Goal: Transaction & Acquisition: Purchase product/service

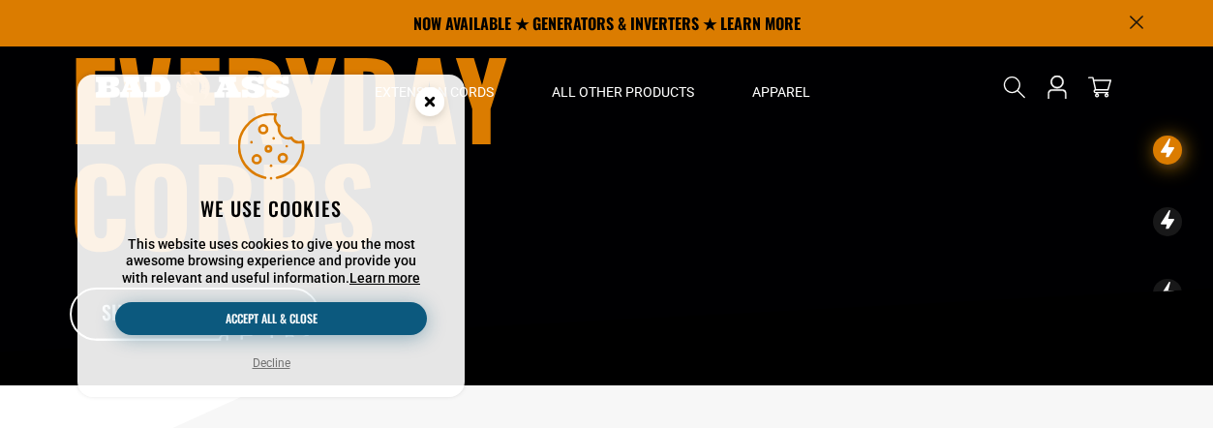
click at [337, 303] on button "Accept all & close" at bounding box center [271, 318] width 312 height 33
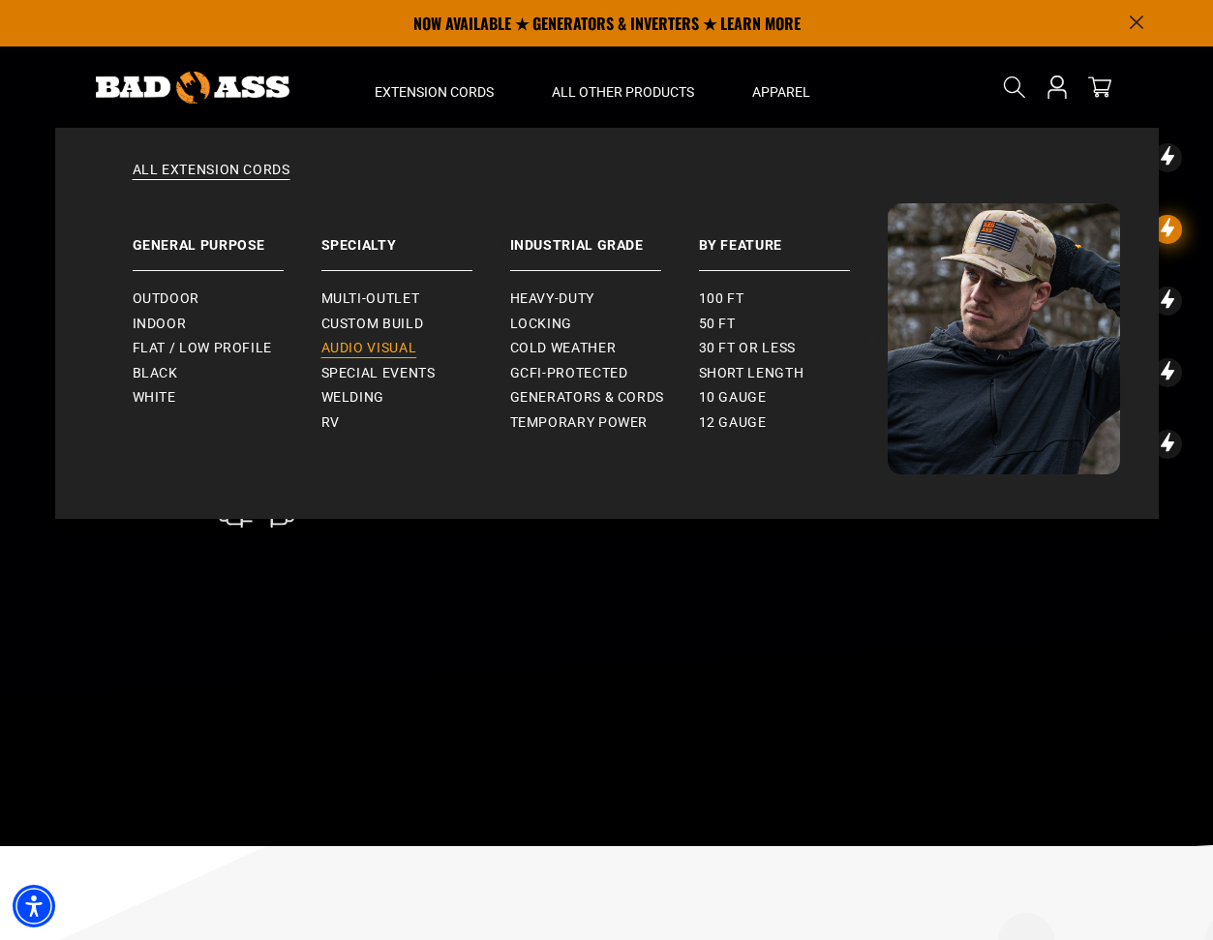
click at [395, 351] on span "Audio Visual" at bounding box center [369, 348] width 96 height 17
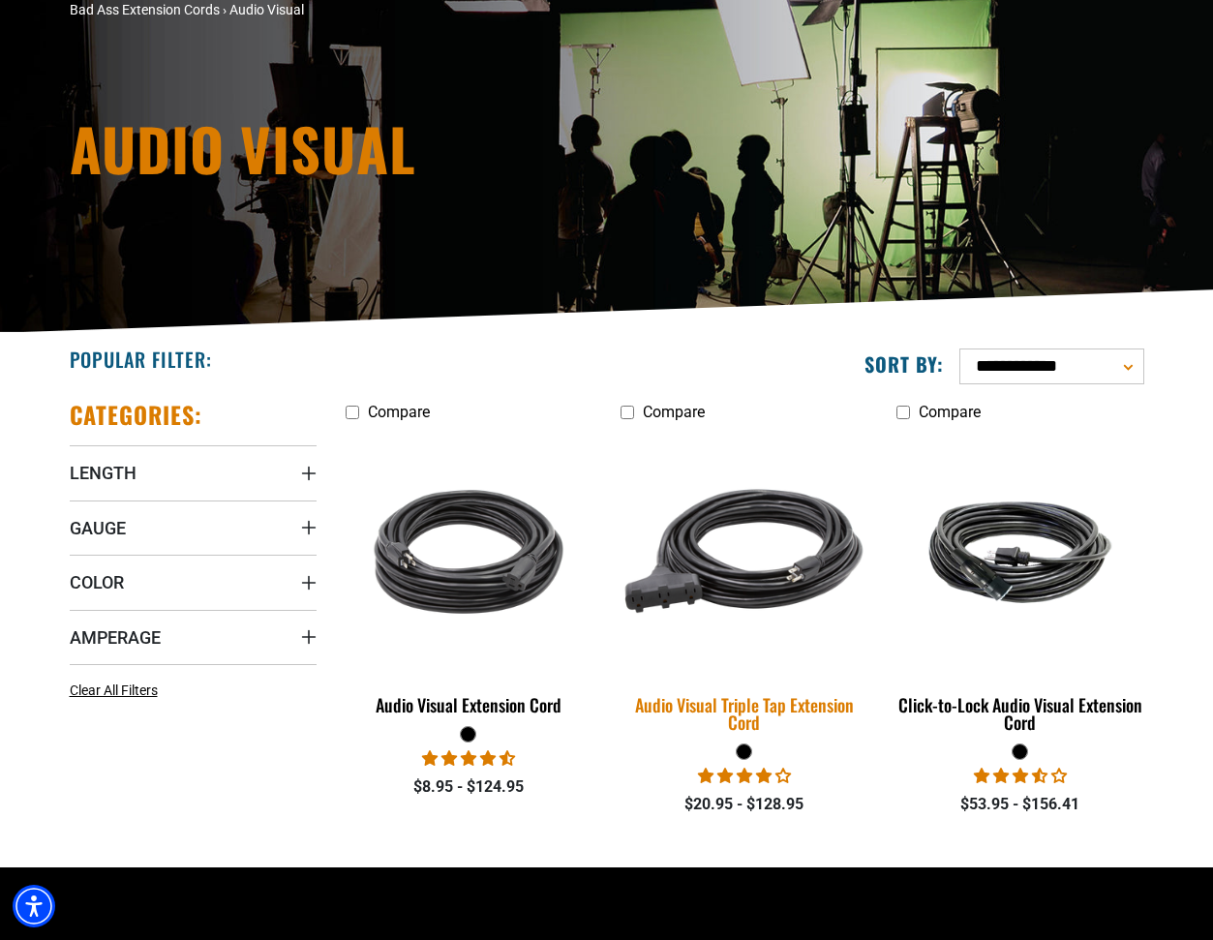
scroll to position [154, 0]
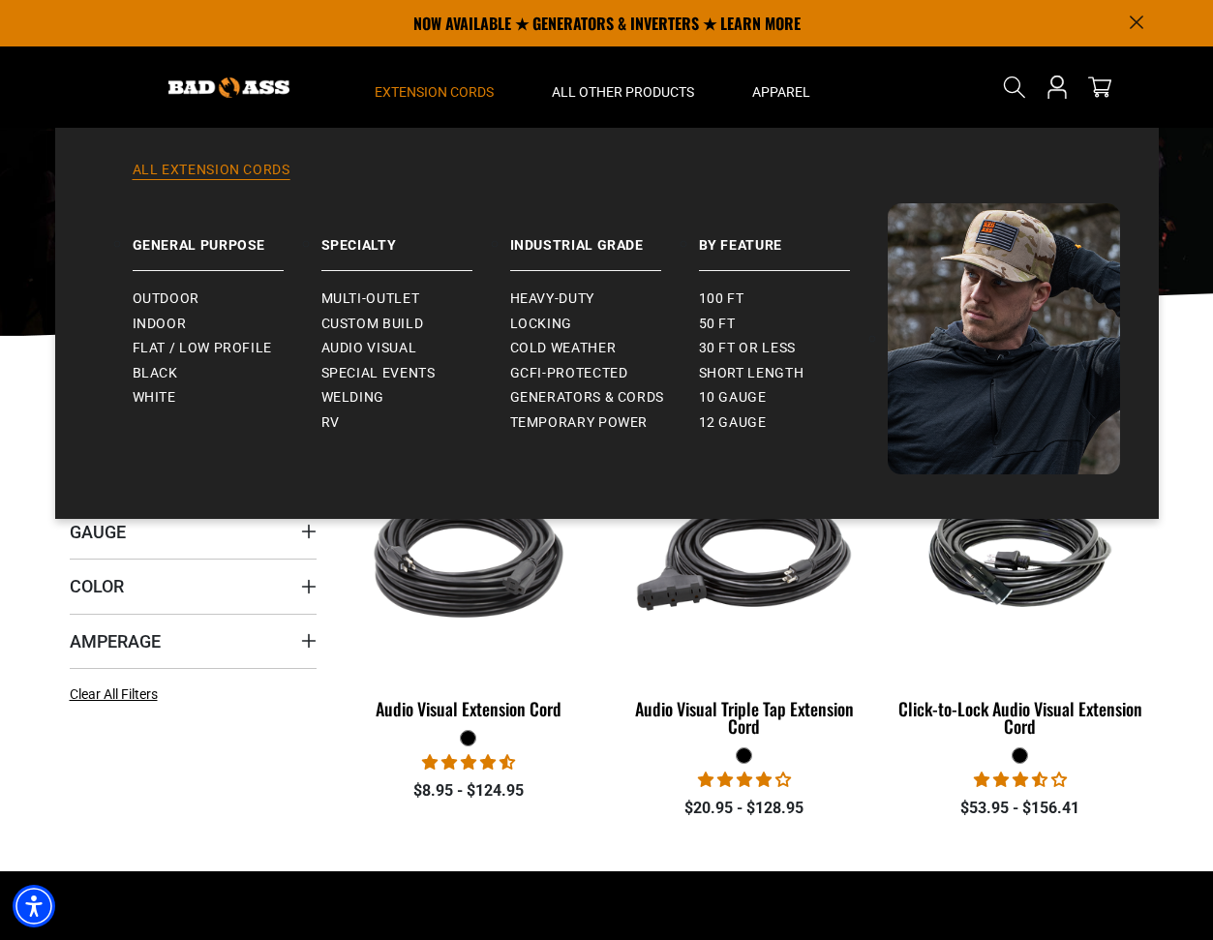
click at [238, 175] on link "All Extension Cords" at bounding box center [607, 182] width 1026 height 43
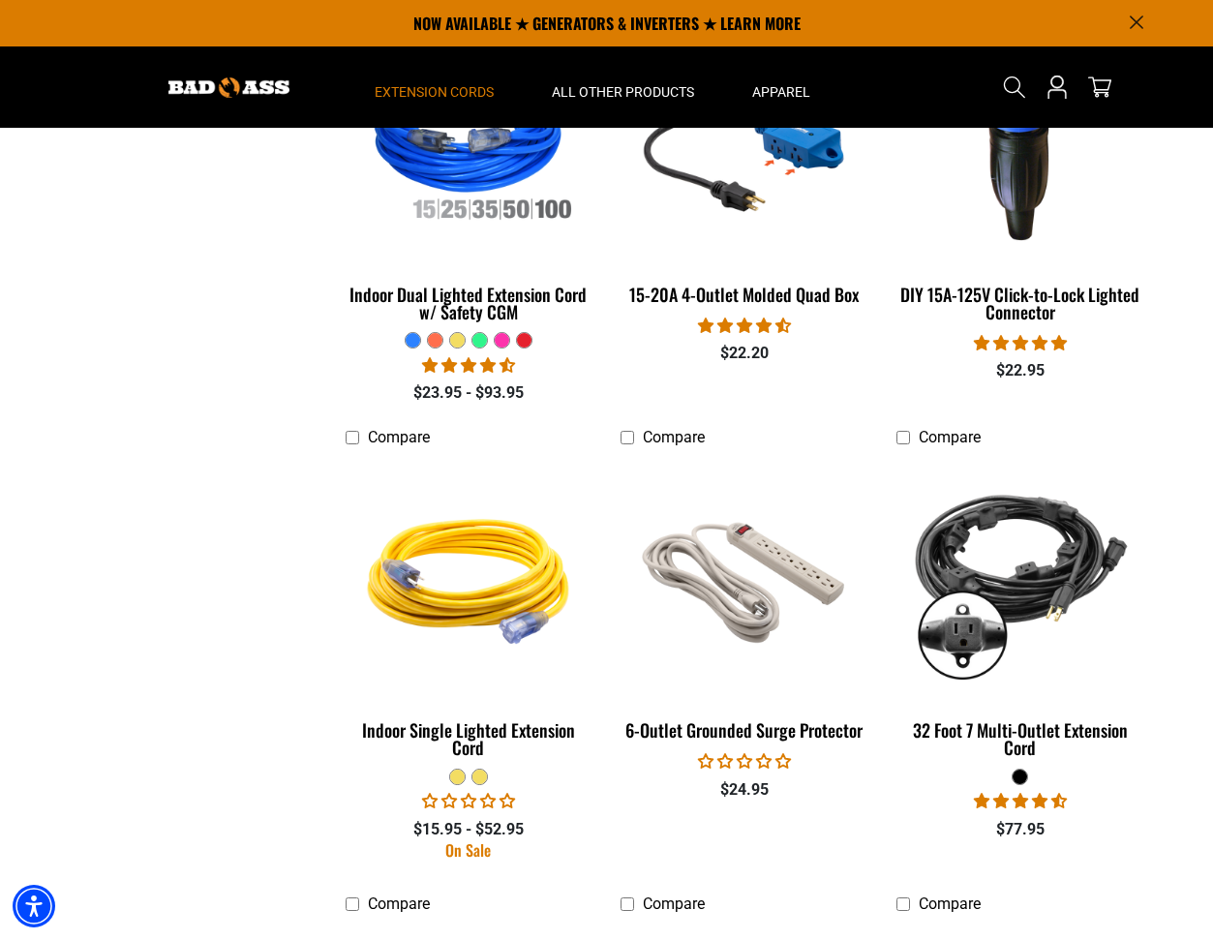
scroll to position [2316, 0]
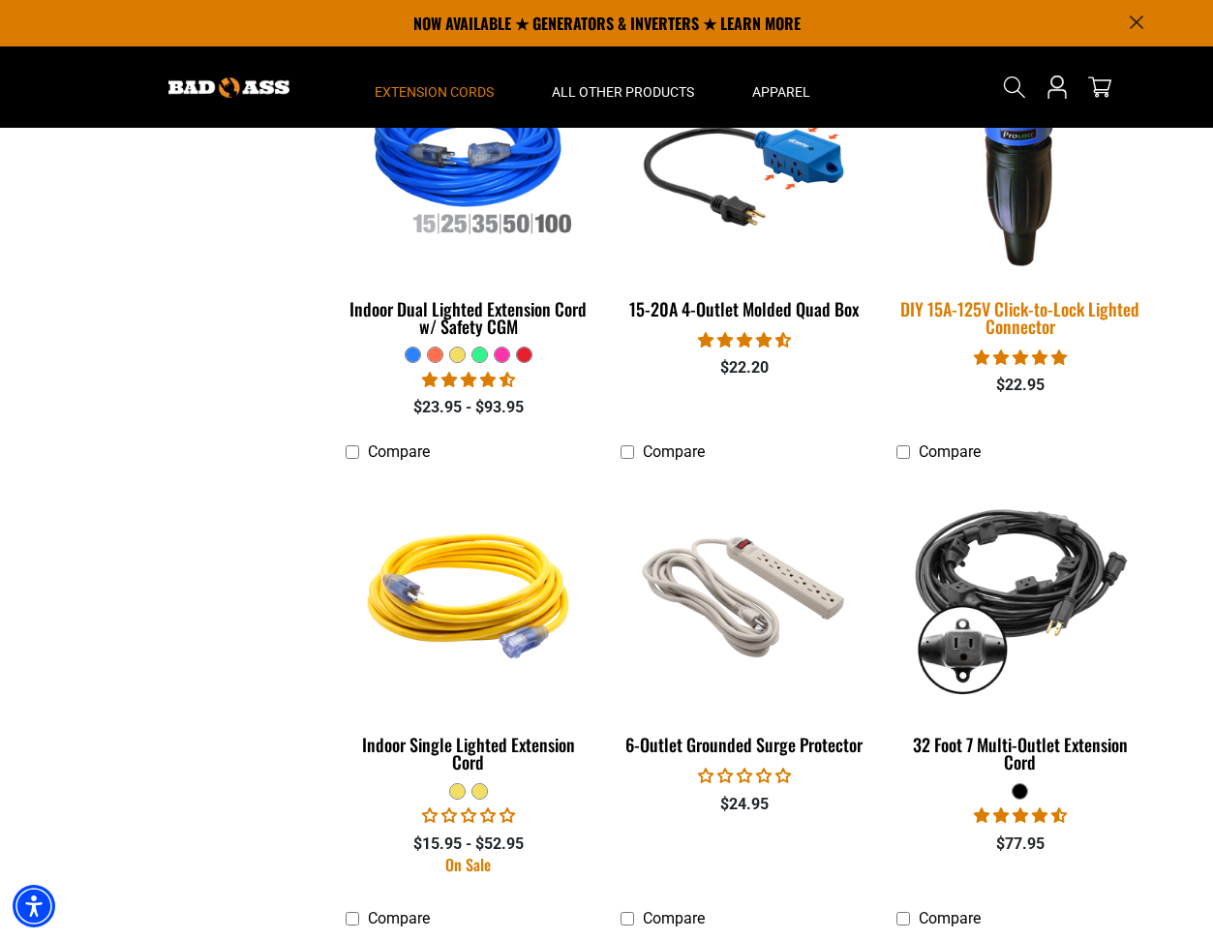
click at [1020, 314] on div "DIY 15A-125V Click-to-Lock Lighted Connector" at bounding box center [1020, 317] width 247 height 35
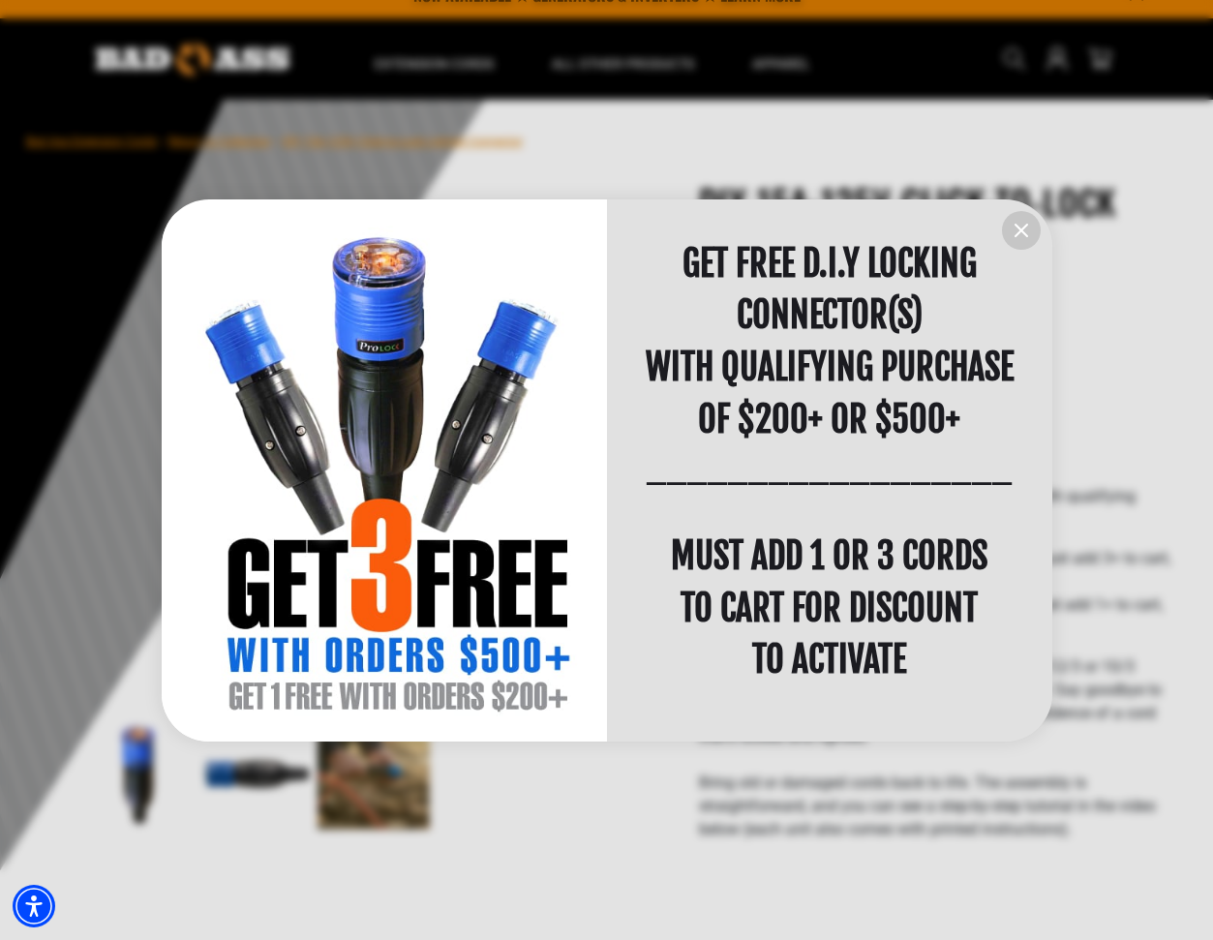
click at [1000, 228] on div "information" at bounding box center [829, 470] width 445 height 543
click at [1018, 229] on icon "information" at bounding box center [1021, 230] width 23 height 23
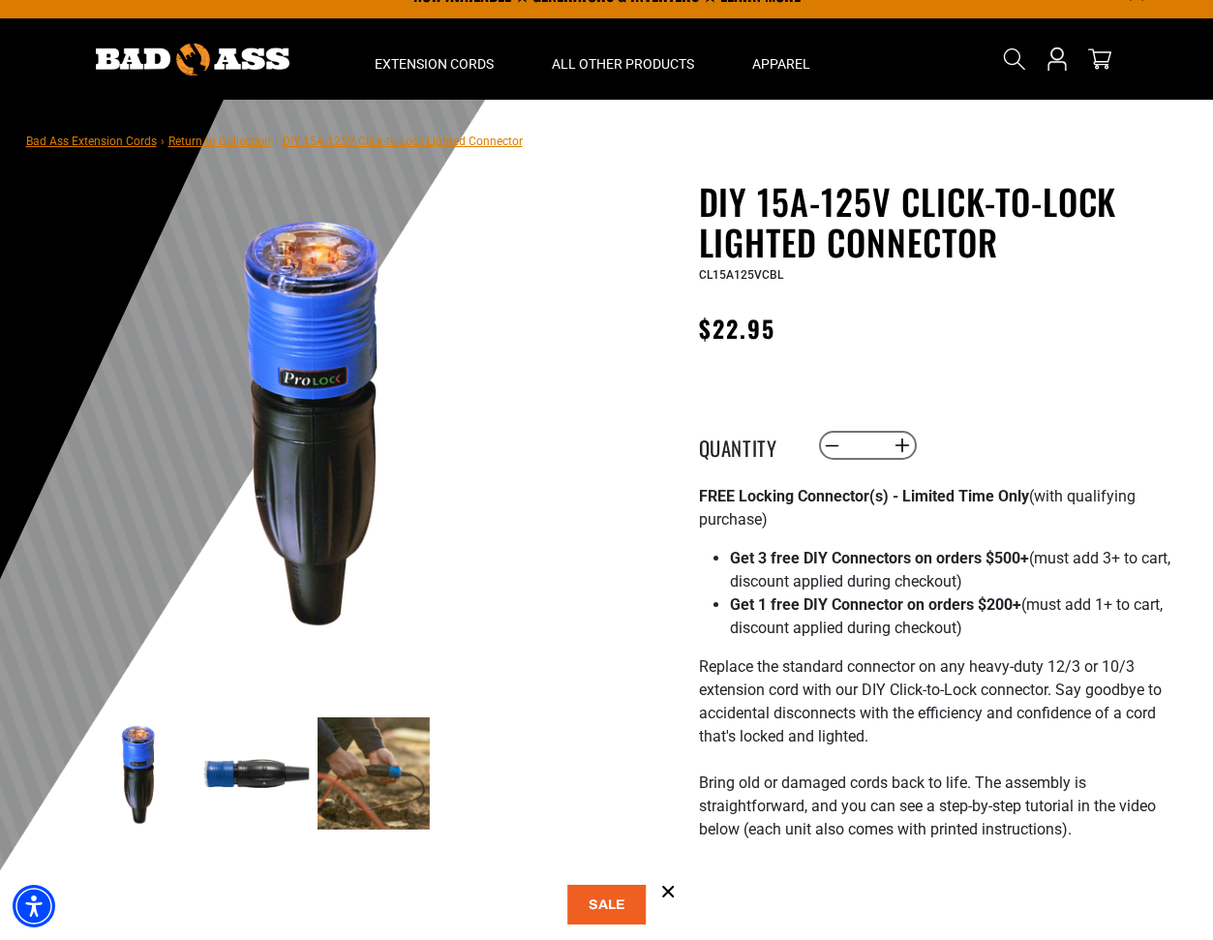
click at [278, 772] on img at bounding box center [256, 773] width 112 height 112
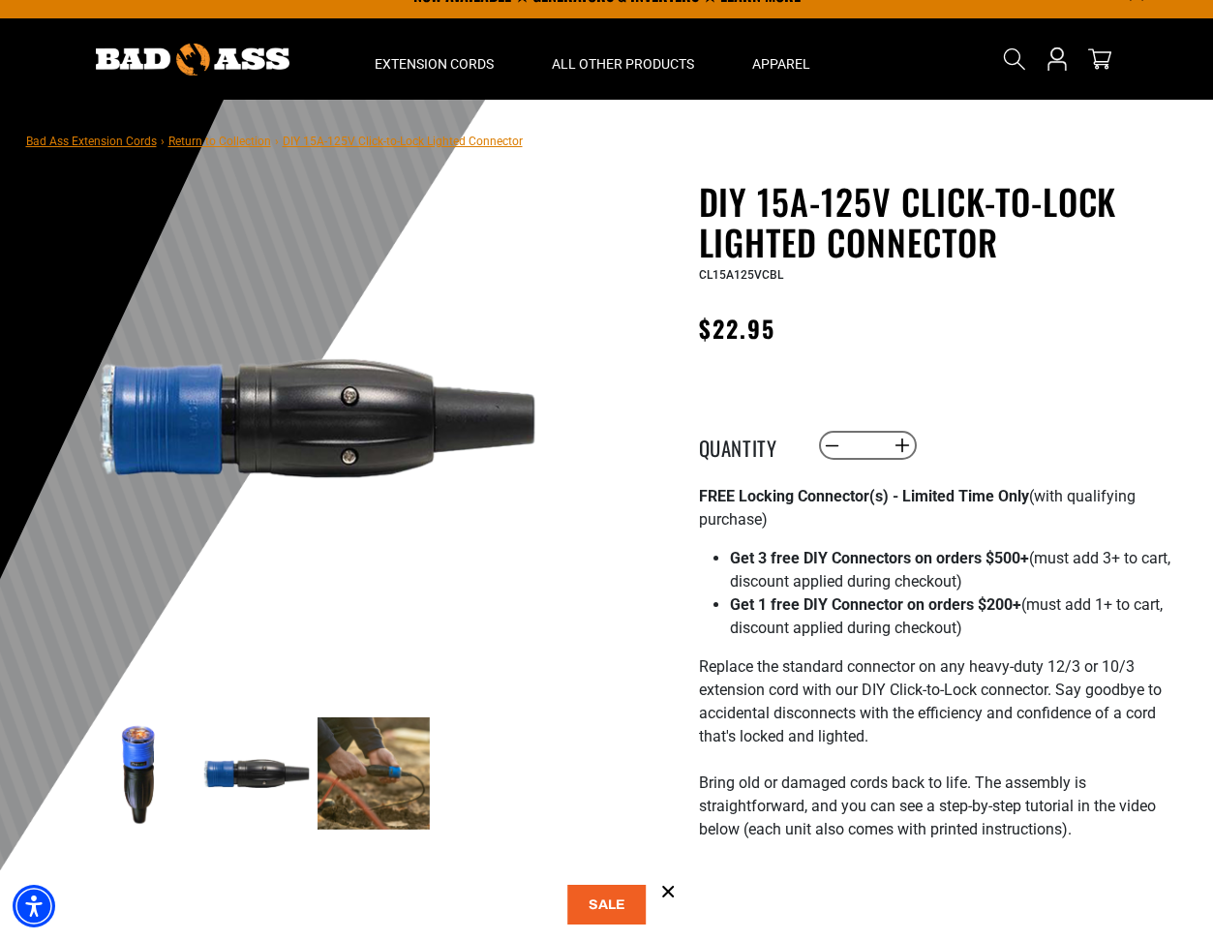
click at [342, 770] on img at bounding box center [374, 773] width 112 height 112
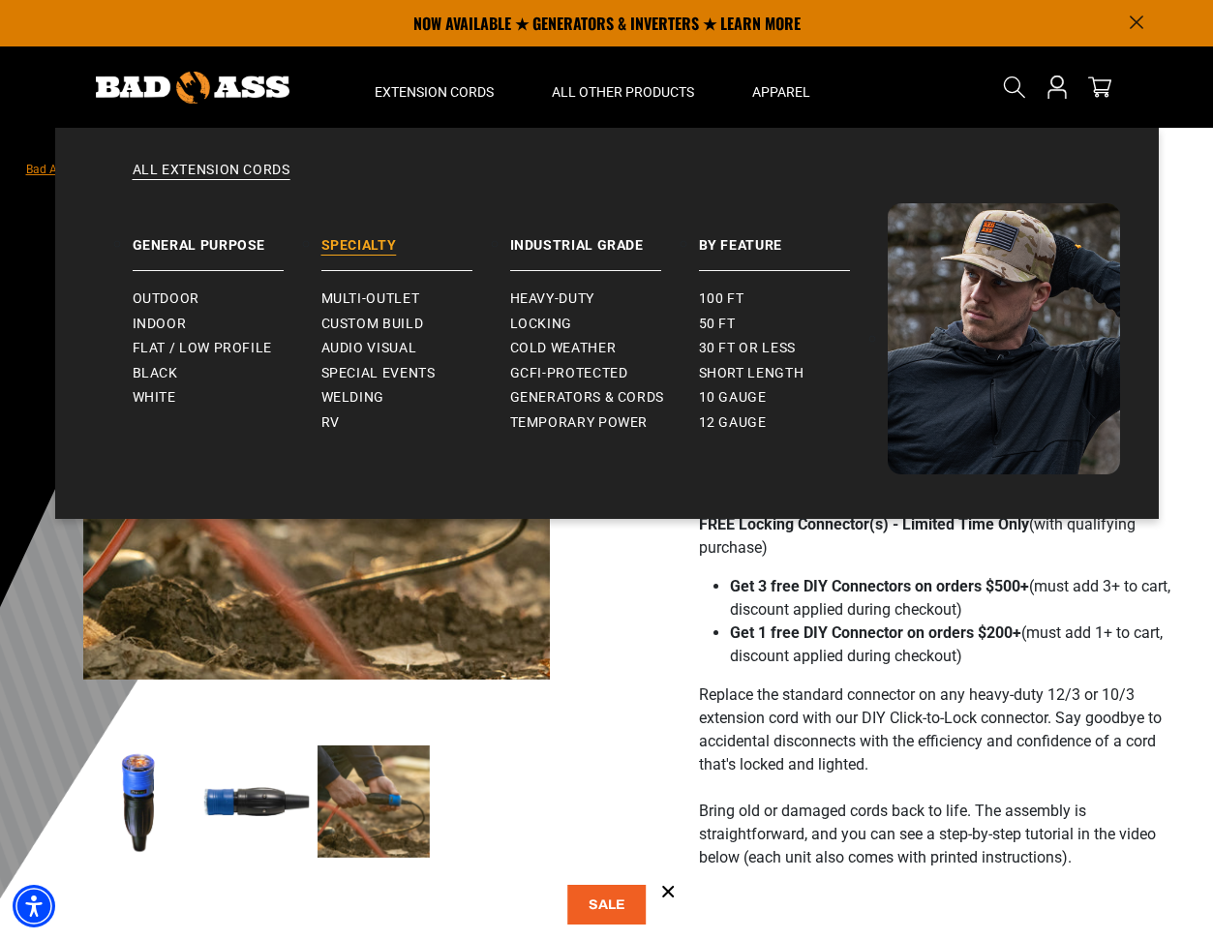
click at [354, 240] on link "Specialty" at bounding box center [415, 237] width 189 height 68
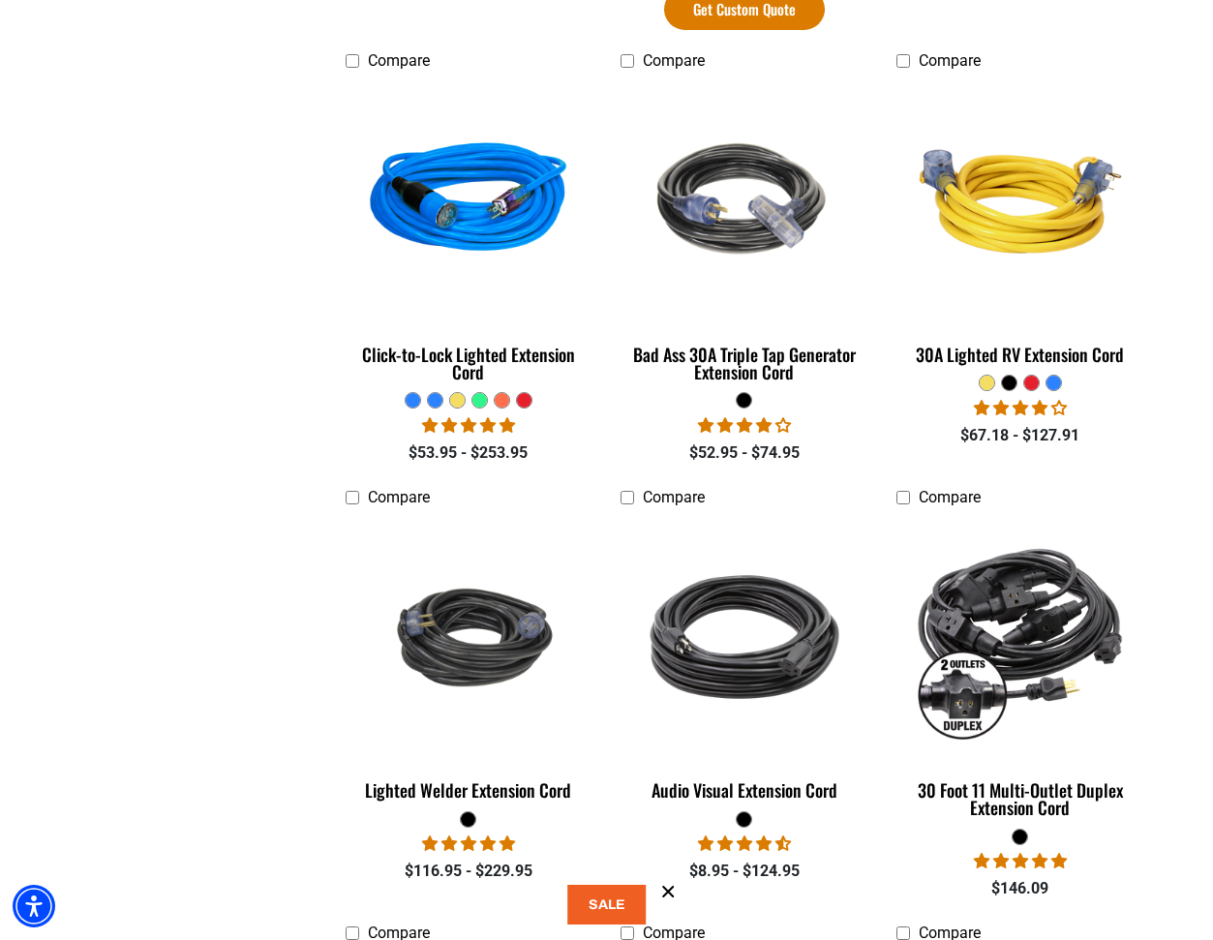
scroll to position [1467, 0]
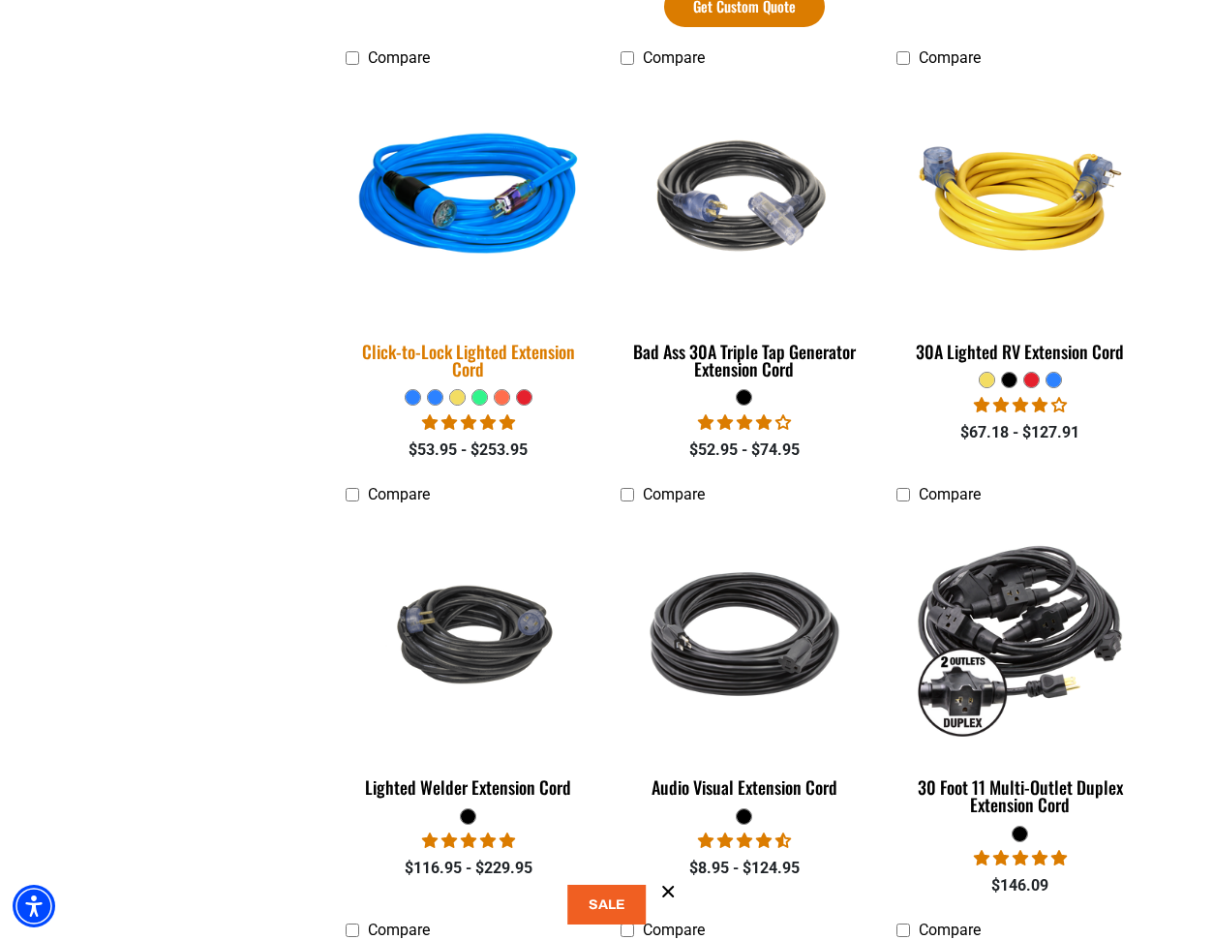
click at [464, 361] on div "Click-to-Lock Lighted Extension Cord" at bounding box center [469, 360] width 247 height 35
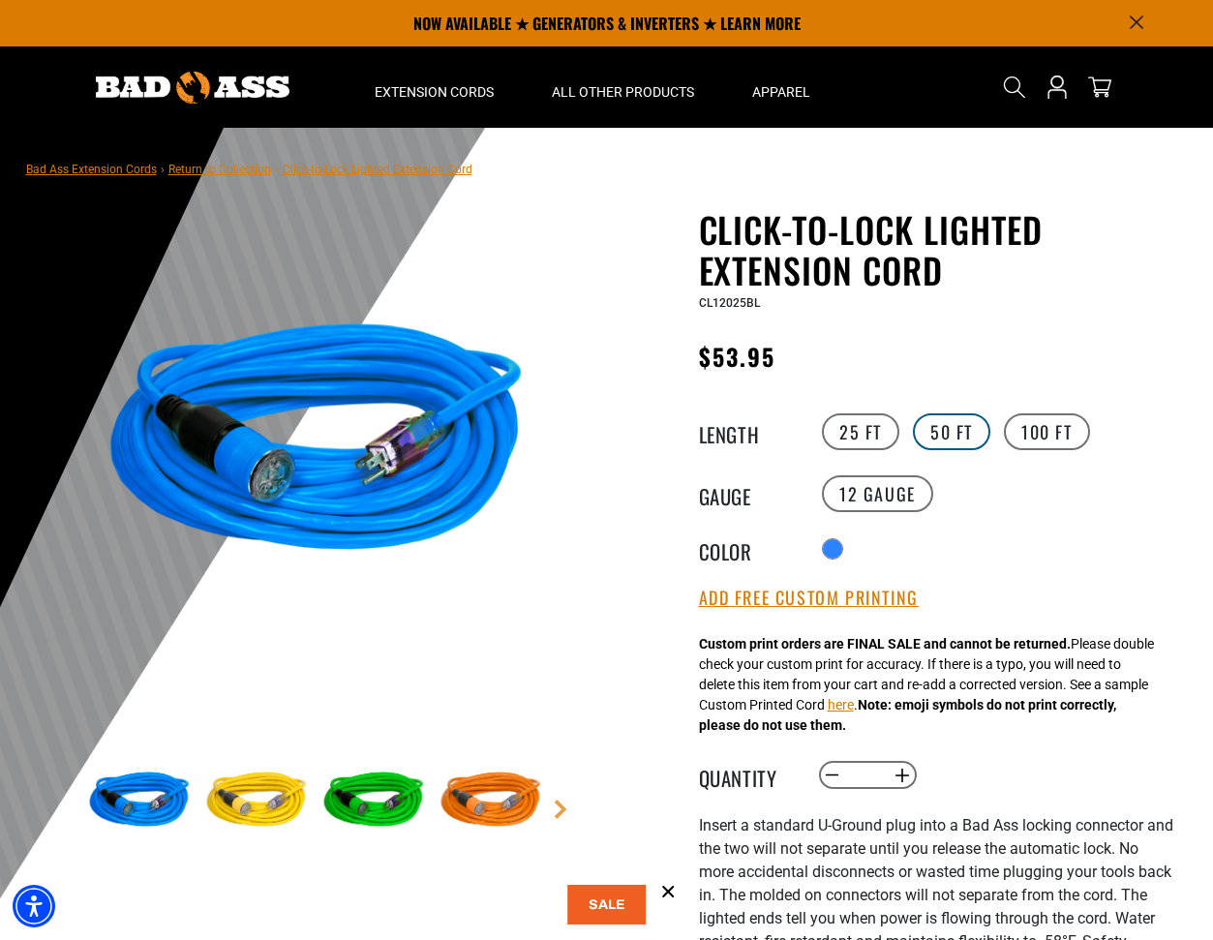
click at [965, 426] on label "50 FT" at bounding box center [951, 431] width 77 height 37
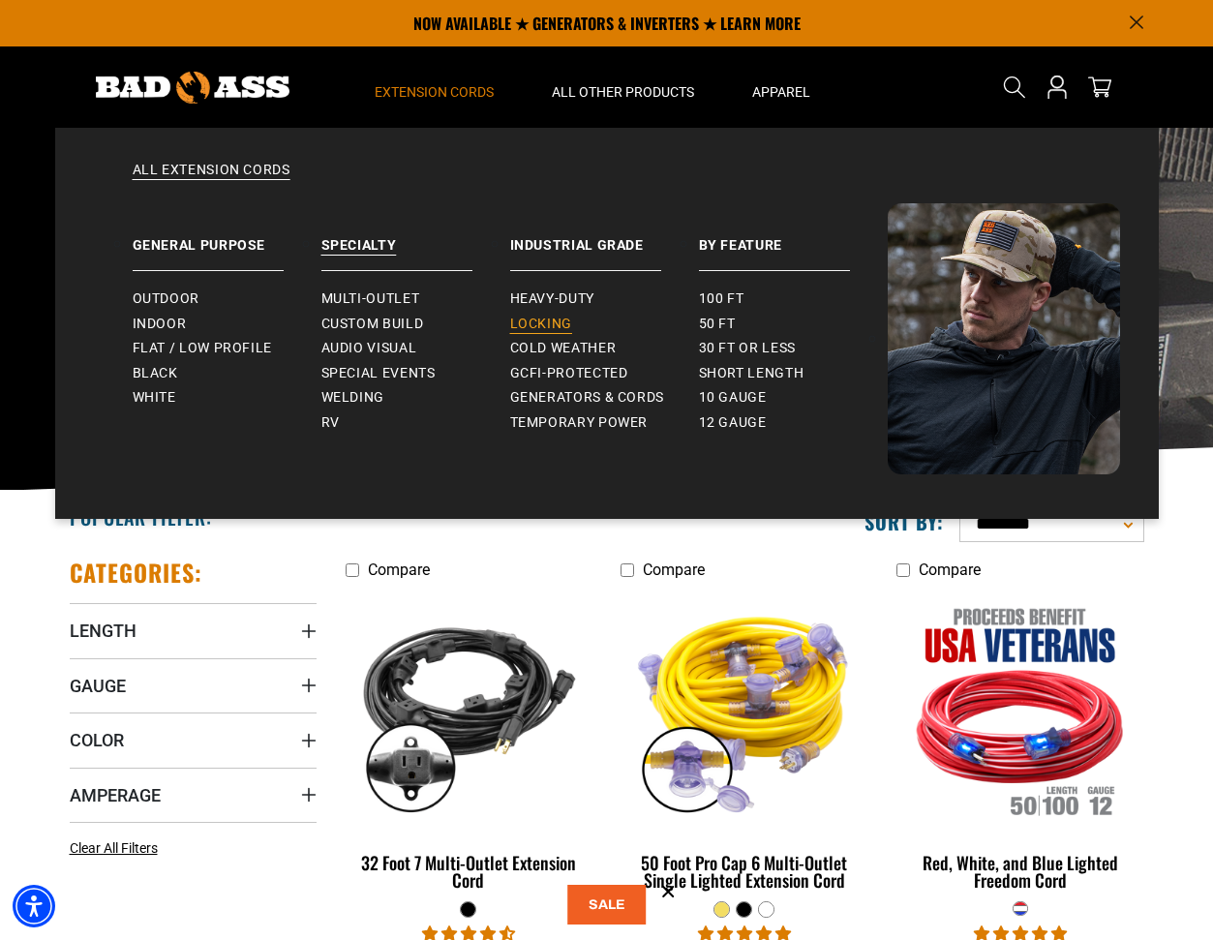
click at [564, 316] on span "Locking" at bounding box center [541, 324] width 62 height 17
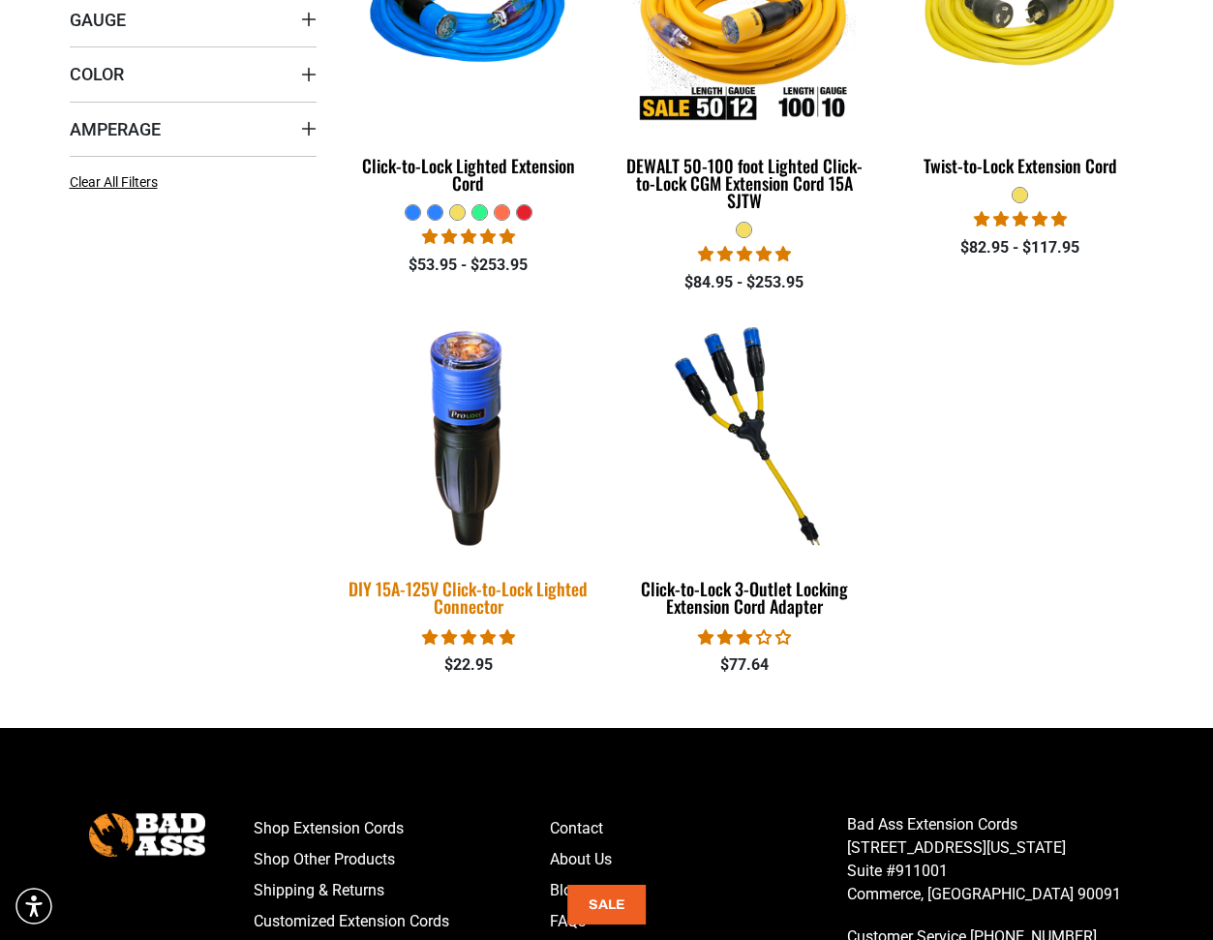
scroll to position [678, 0]
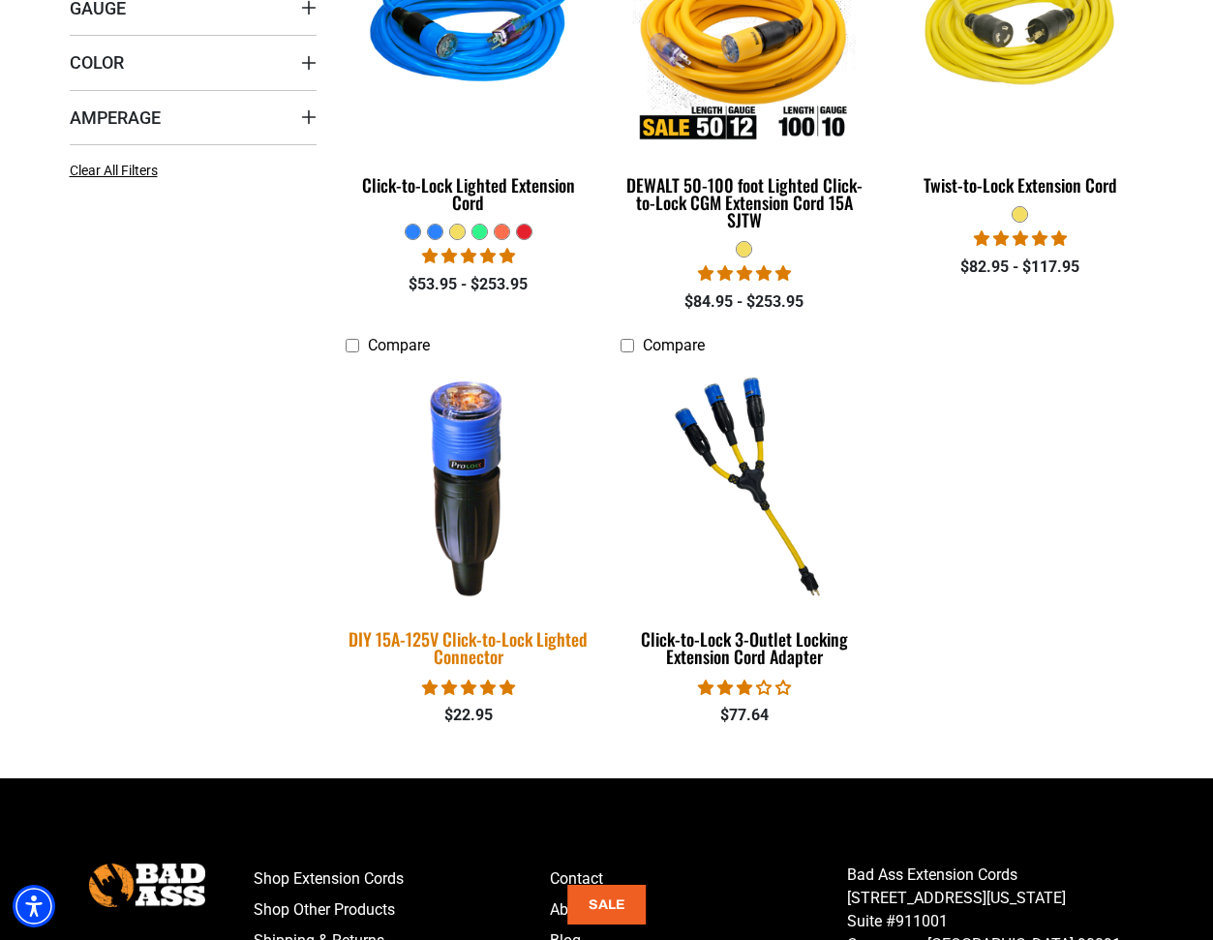
click at [480, 522] on img at bounding box center [468, 486] width 271 height 248
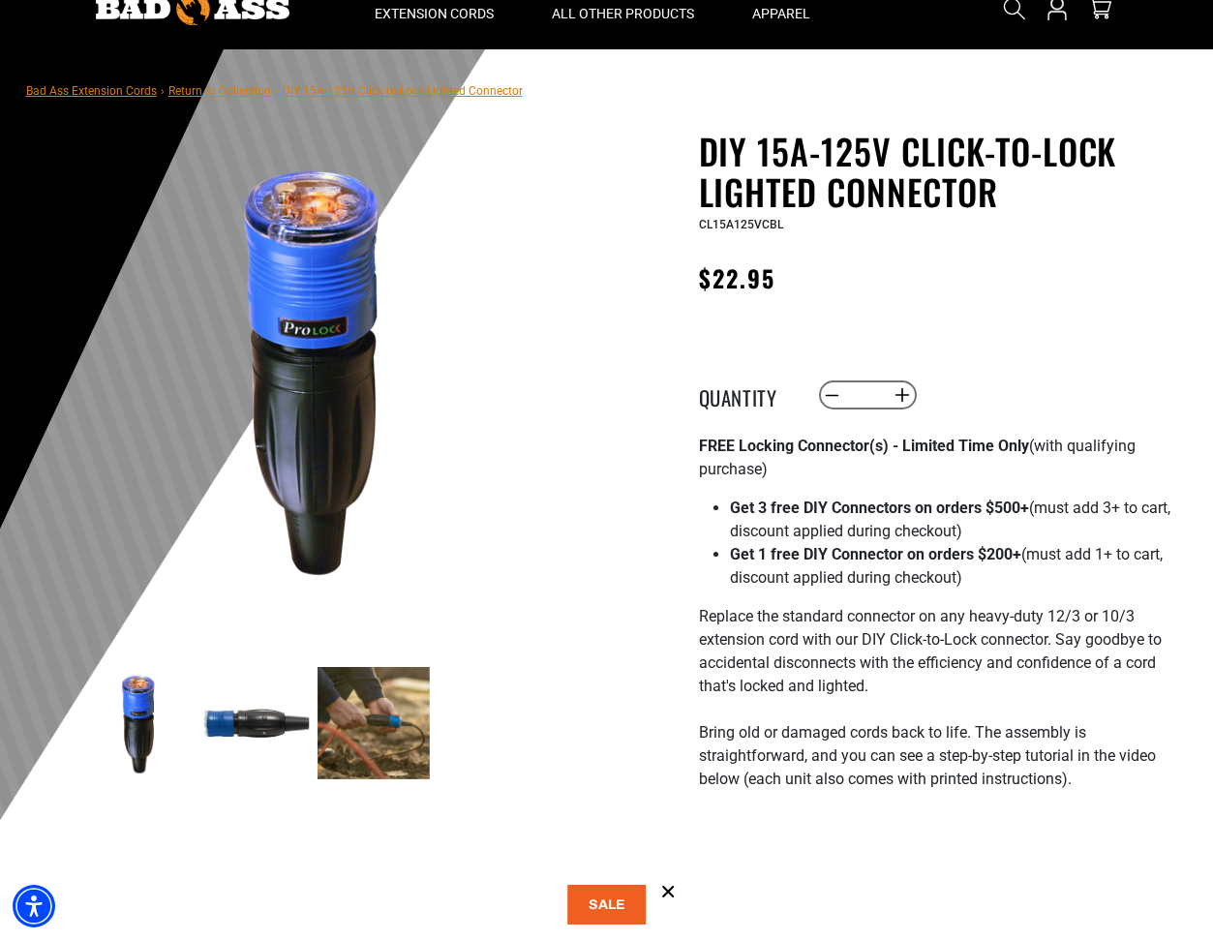
scroll to position [103, 0]
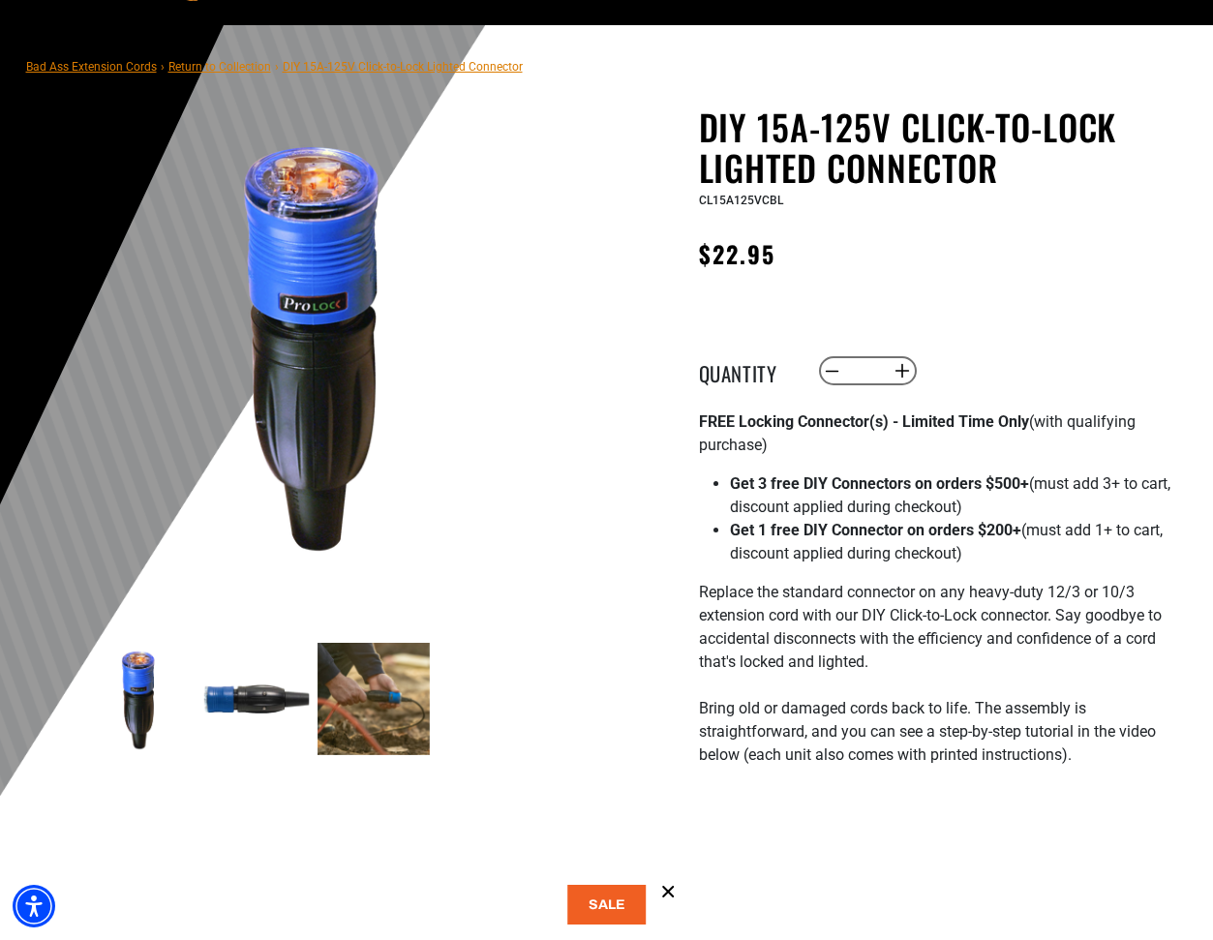
click at [273, 700] on img at bounding box center [256, 699] width 112 height 112
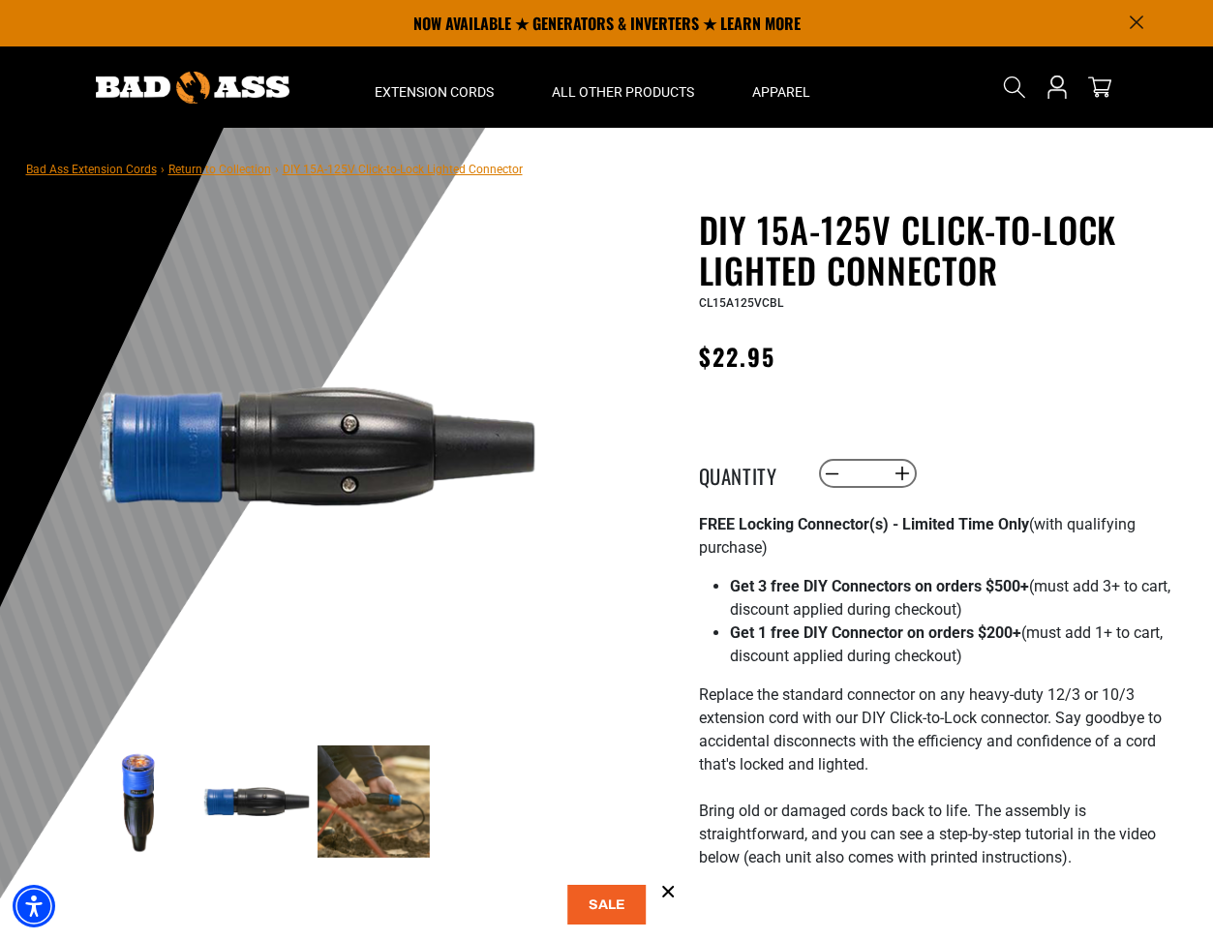
scroll to position [0, 0]
